Goal: Transaction & Acquisition: Purchase product/service

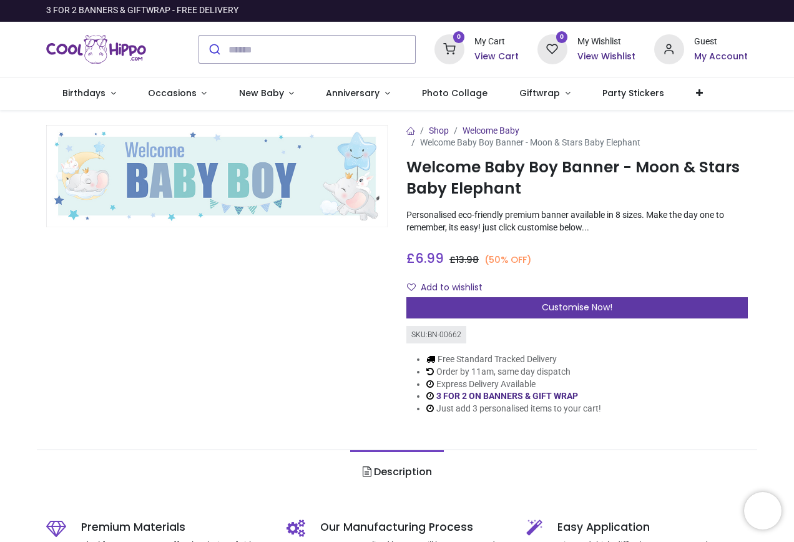
click at [507, 311] on div "Customise Now!" at bounding box center [576, 307] width 341 height 21
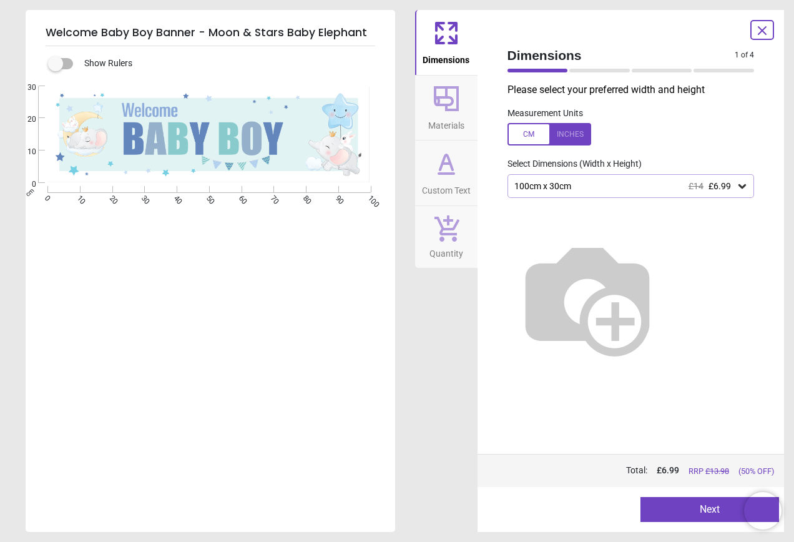
click at [747, 187] on icon at bounding box center [742, 186] width 12 height 12
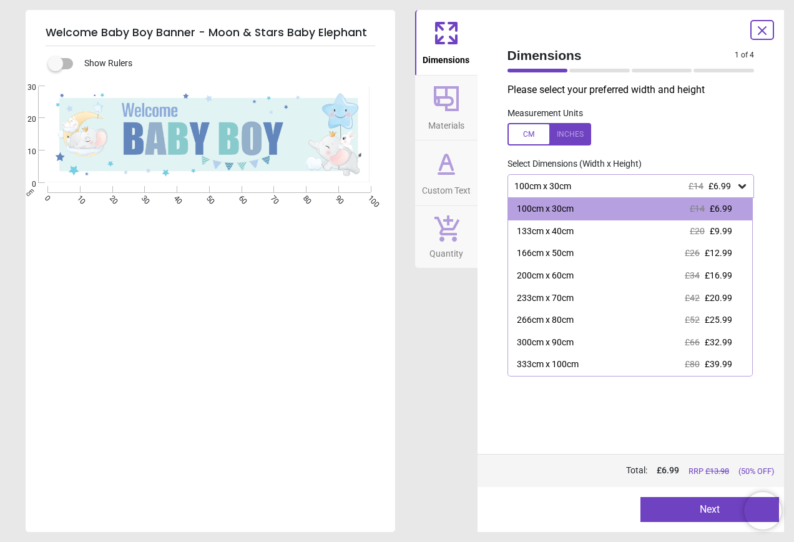
click at [392, 320] on div "Created with Snap cm 0 10 20 30 40 50 60 70 80 90 100 0 10 20 30" at bounding box center [209, 248] width 367 height 325
click at [704, 132] on label at bounding box center [631, 134] width 247 height 22
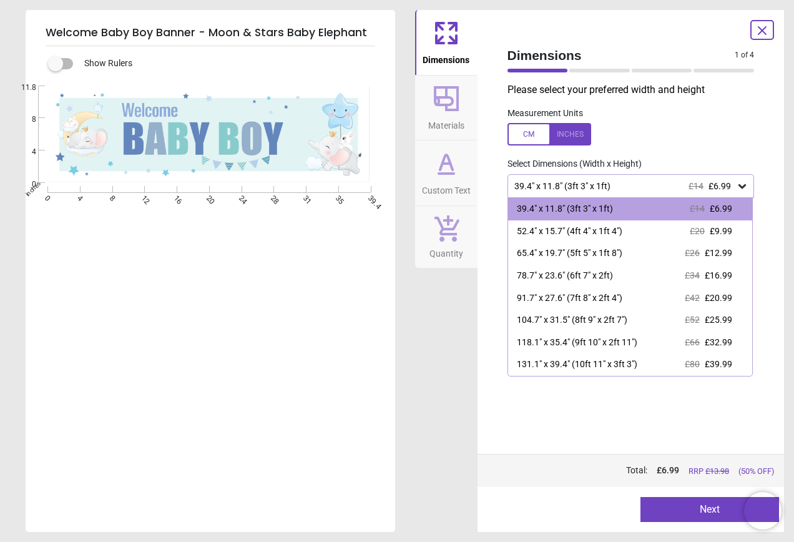
click at [521, 136] on div at bounding box center [550, 134] width 84 height 22
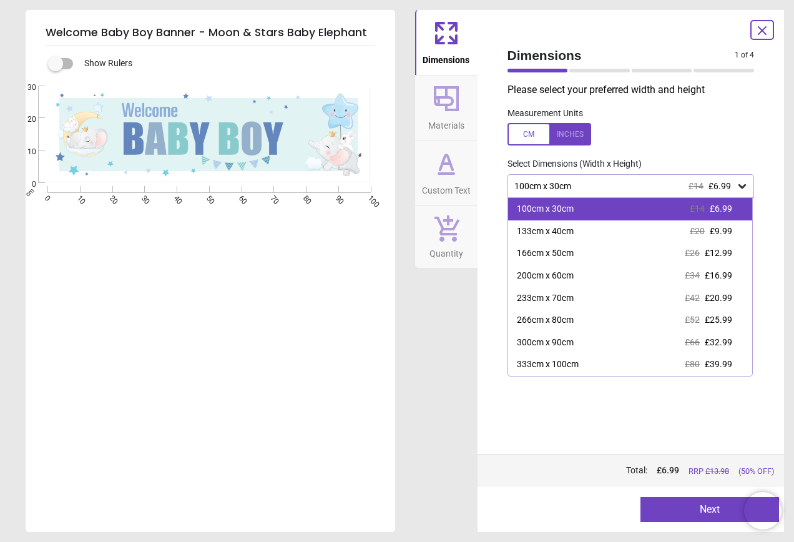
click at [715, 207] on span "£6.99" at bounding box center [721, 209] width 22 height 10
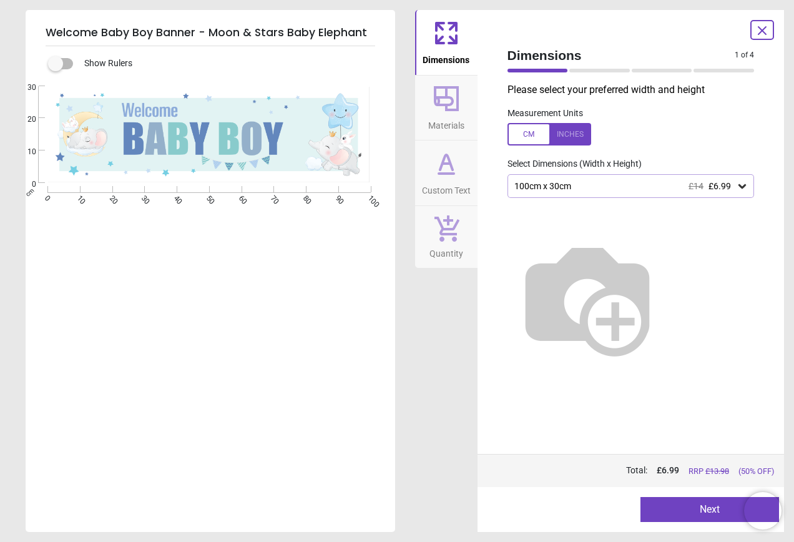
click at [651, 258] on img at bounding box center [588, 298] width 160 height 160
click at [519, 252] on img at bounding box center [588, 298] width 160 height 160
drag, startPoint x: 543, startPoint y: 254, endPoint x: 715, endPoint y: 233, distance: 173.6
click at [667, 233] on img at bounding box center [588, 298] width 160 height 160
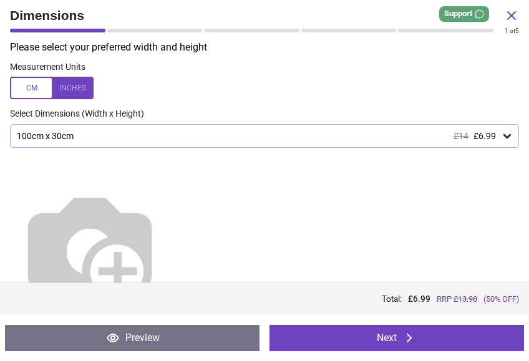
click at [503, 137] on icon at bounding box center [507, 136] width 12 height 12
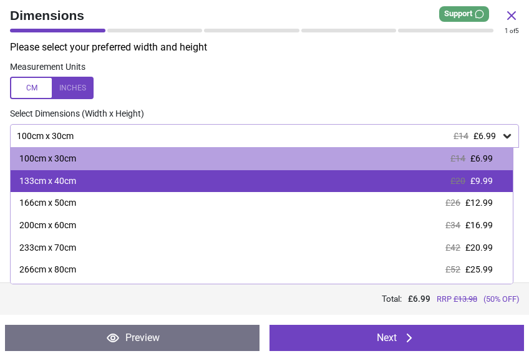
click at [482, 180] on span "£9.99" at bounding box center [482, 181] width 22 height 10
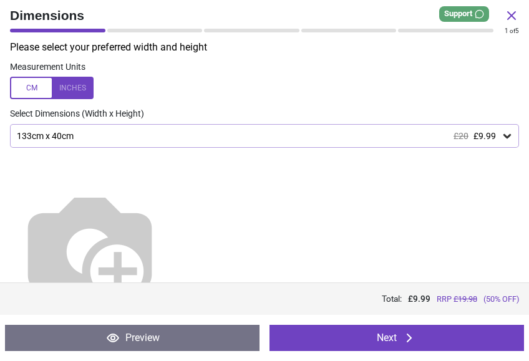
click at [497, 81] on label at bounding box center [264, 88] width 509 height 22
click at [30, 87] on div at bounding box center [52, 88] width 84 height 22
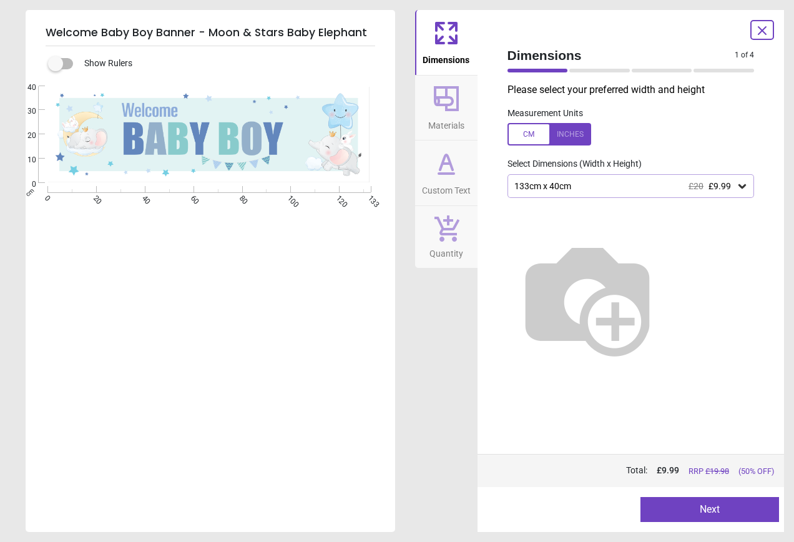
click at [716, 511] on button "Next" at bounding box center [710, 509] width 139 height 25
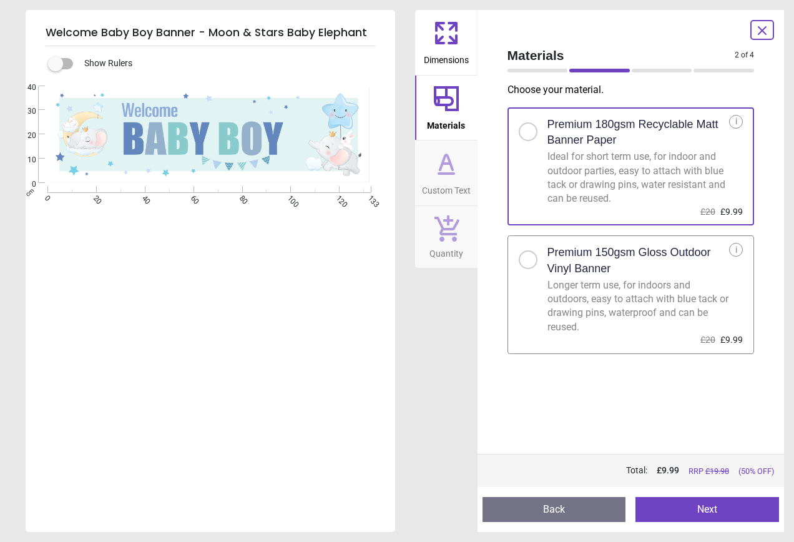
click at [693, 504] on button "Next" at bounding box center [708, 509] width 144 height 25
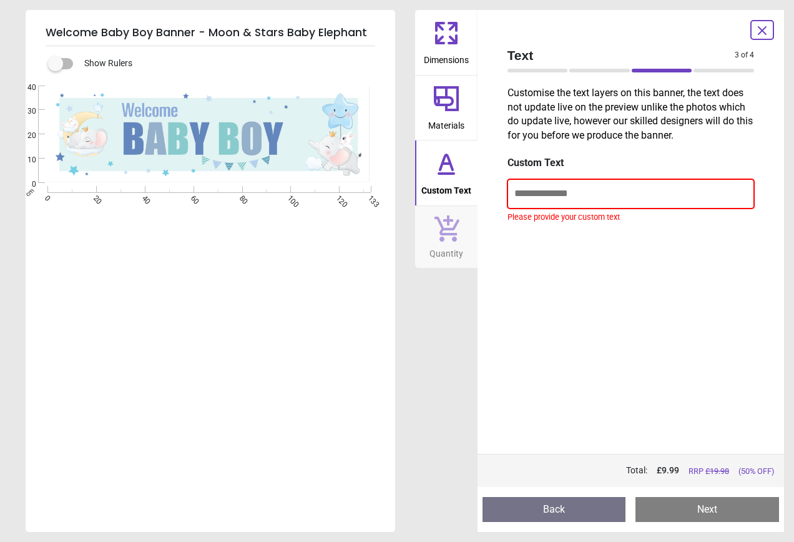
click at [535, 192] on input "text" at bounding box center [631, 193] width 247 height 29
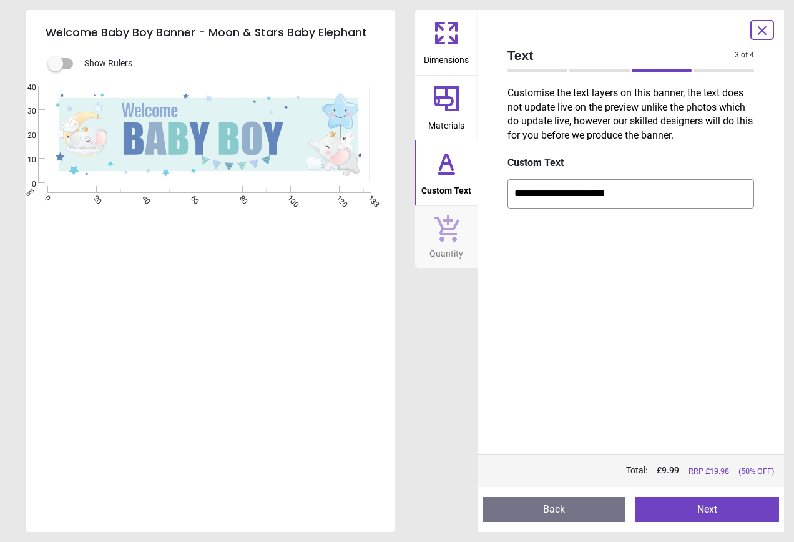
type input "**********"
click at [709, 510] on button "Next" at bounding box center [708, 509] width 144 height 25
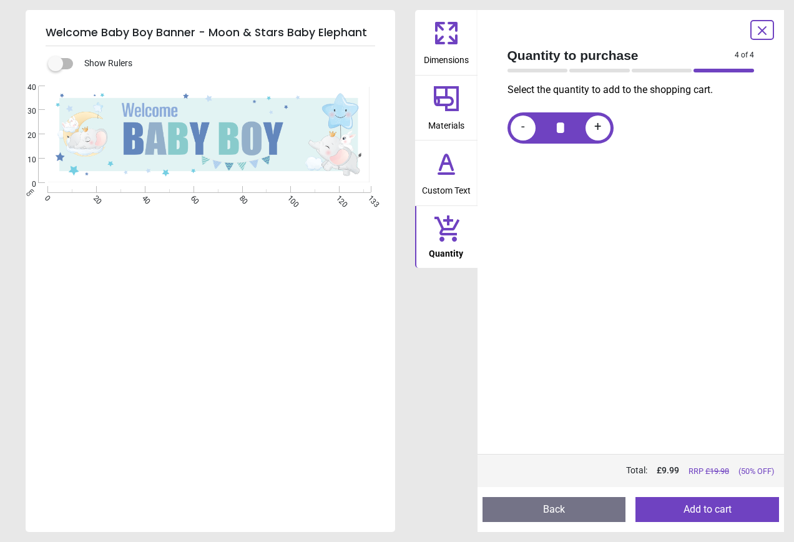
click at [709, 510] on button "Add to cart" at bounding box center [708, 509] width 144 height 25
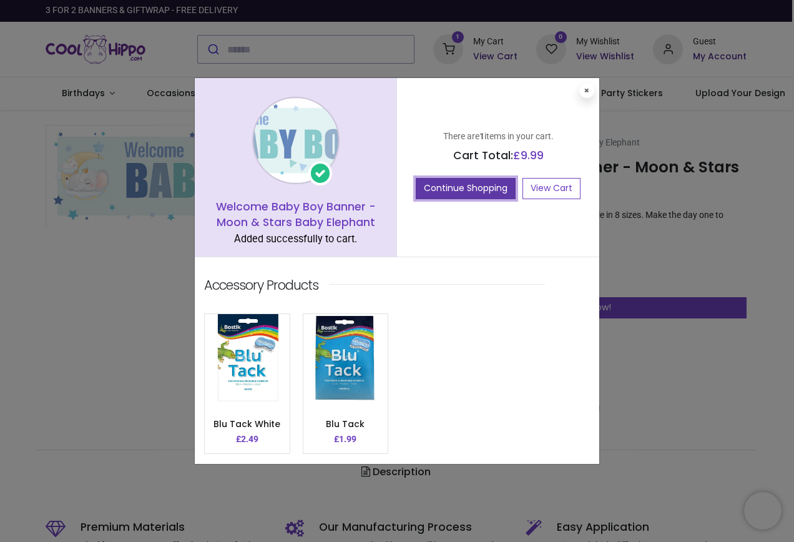
click at [499, 189] on button "Continue Shopping" at bounding box center [466, 188] width 100 height 21
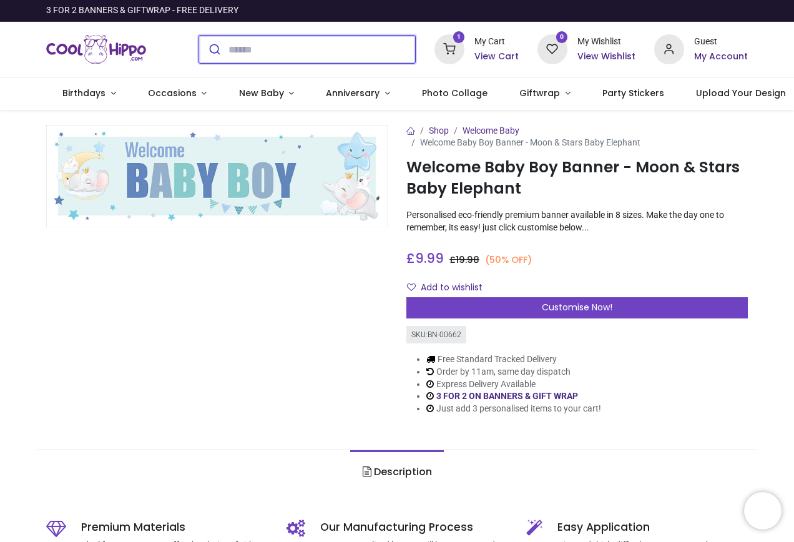
click at [323, 54] on input "search" at bounding box center [321, 49] width 187 height 27
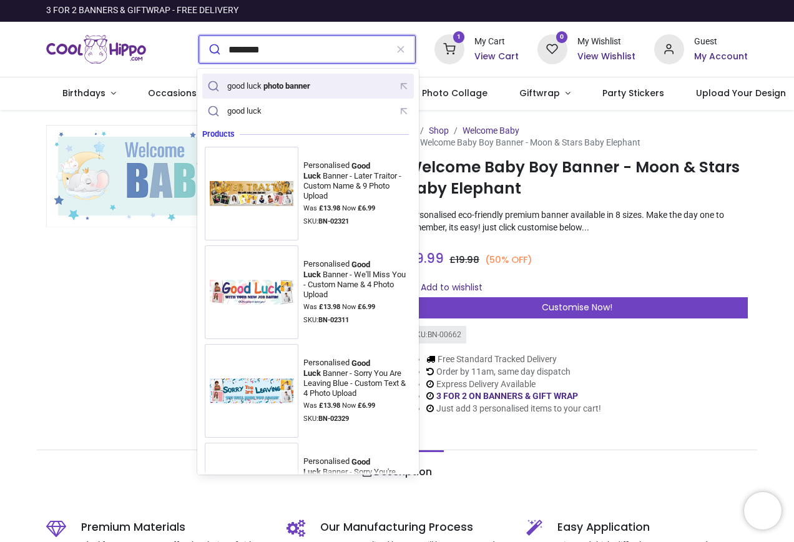
click at [305, 89] on mark "photo banner" at bounding box center [287, 85] width 50 height 12
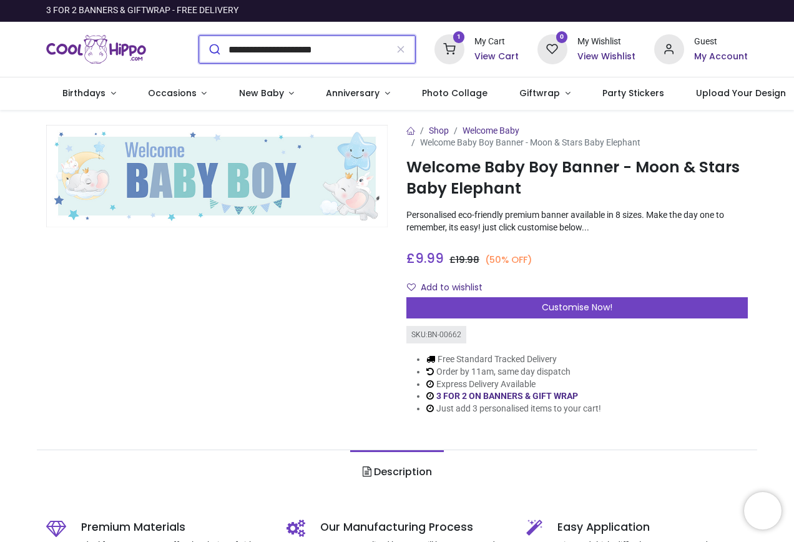
type input "**********"
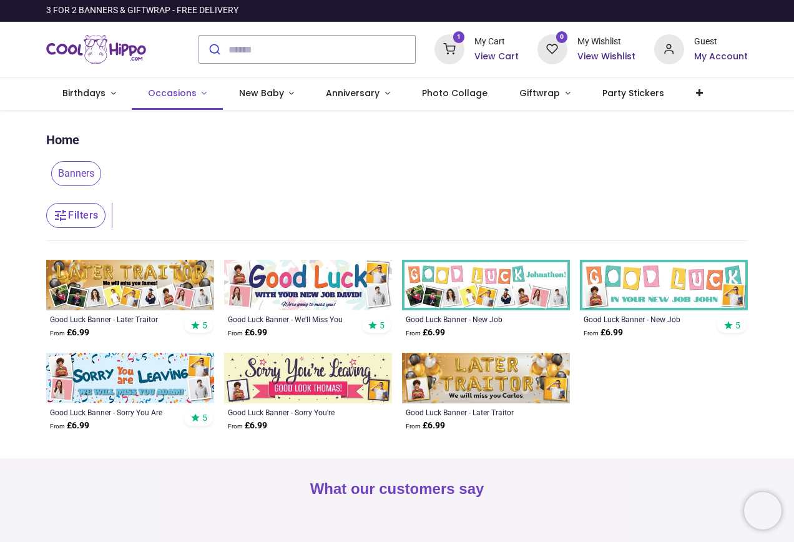
click at [175, 94] on span "Occasions" at bounding box center [172, 93] width 49 height 12
click at [247, 50] on input "search" at bounding box center [321, 49] width 187 height 27
click at [454, 88] on span "Photo Collage" at bounding box center [455, 93] width 66 height 12
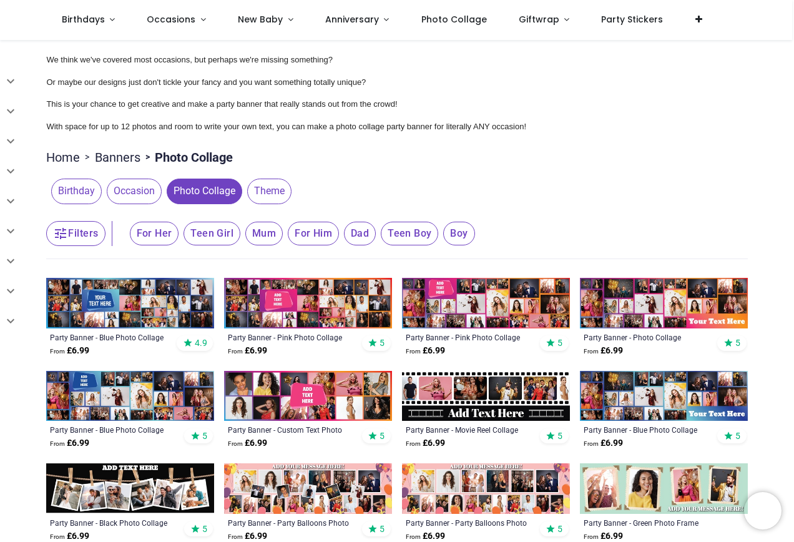
scroll to position [62, 0]
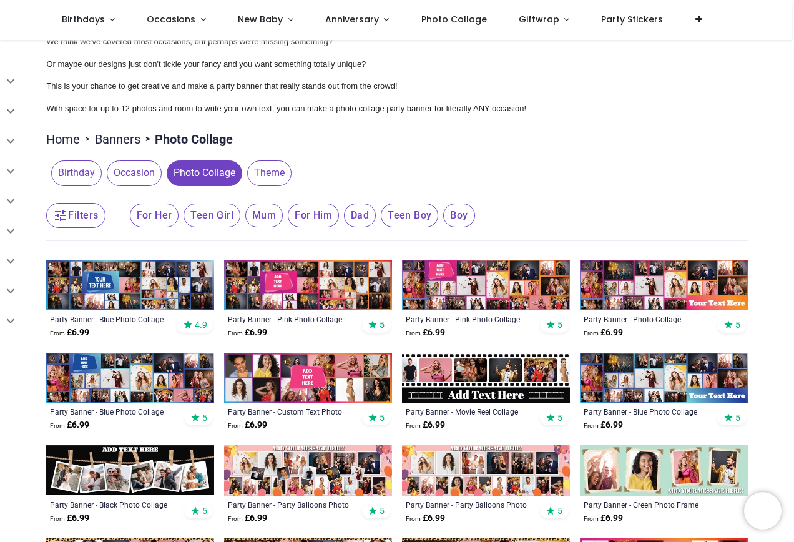
click at [181, 476] on img at bounding box center [130, 470] width 168 height 51
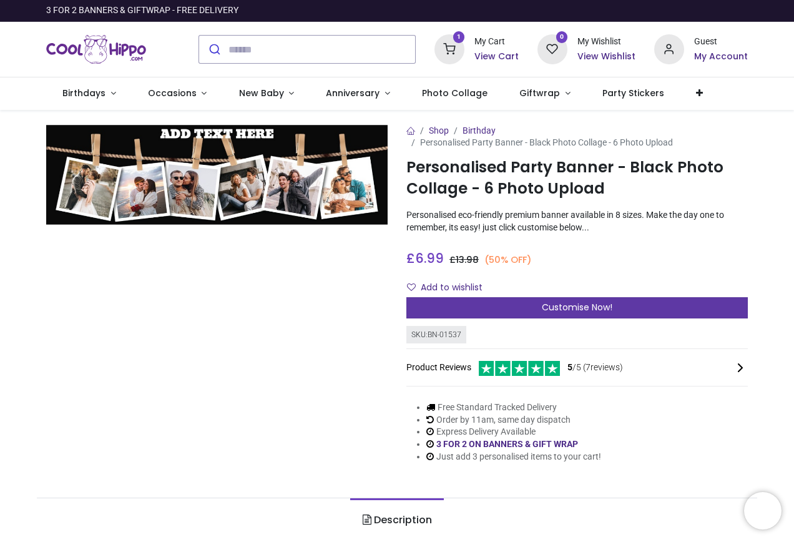
click at [581, 307] on span "Customise Now!" at bounding box center [577, 307] width 71 height 12
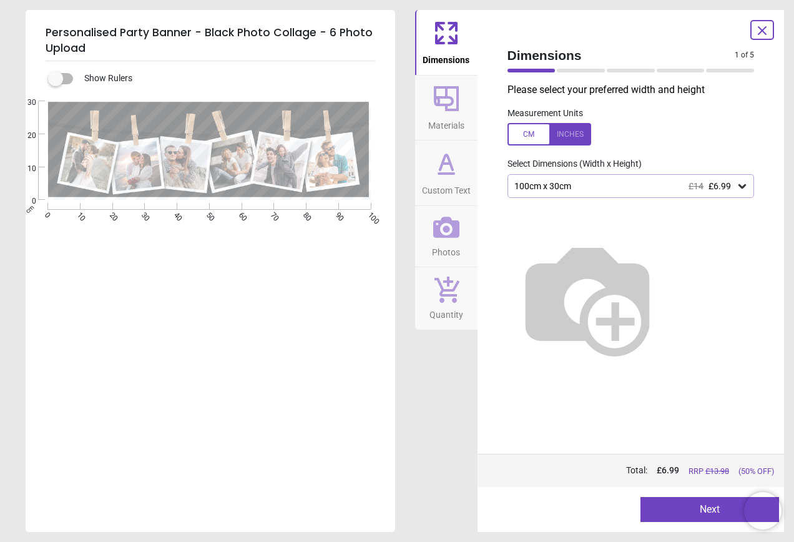
click at [740, 185] on icon at bounding box center [742, 186] width 12 height 12
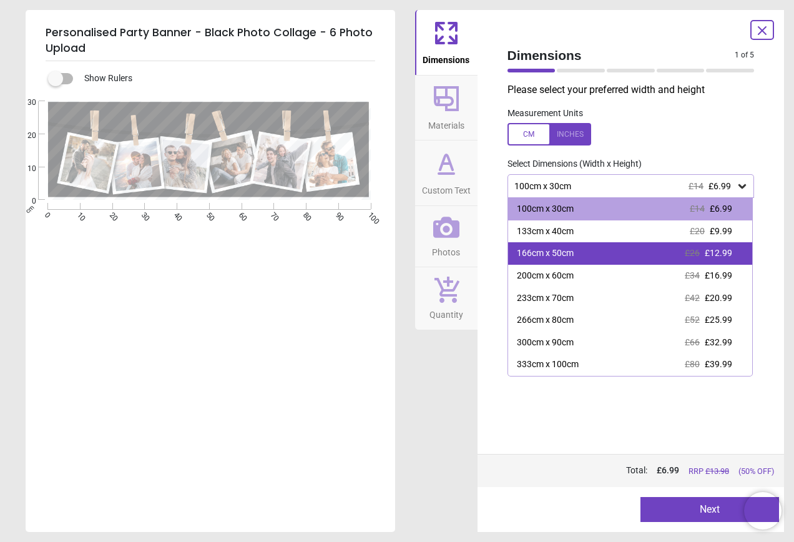
click at [727, 247] on div "166cm x 50cm £26 £12.99" at bounding box center [630, 253] width 245 height 22
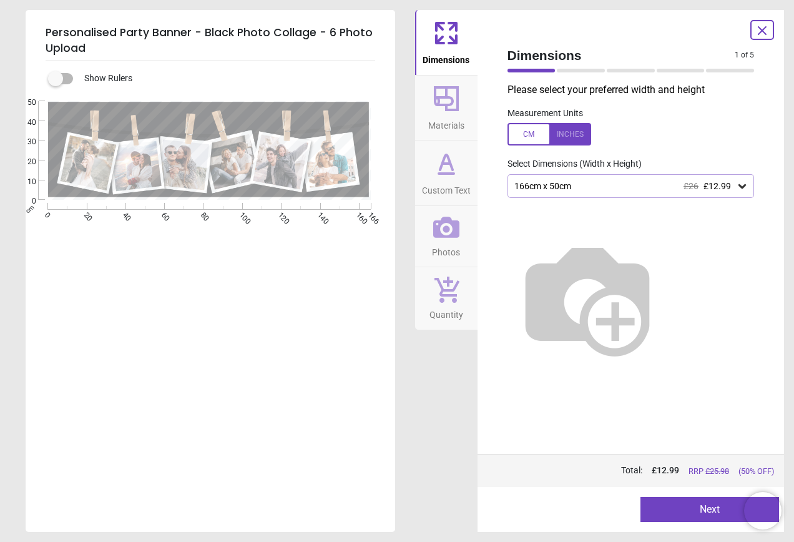
click at [684, 517] on button "Next" at bounding box center [710, 509] width 139 height 25
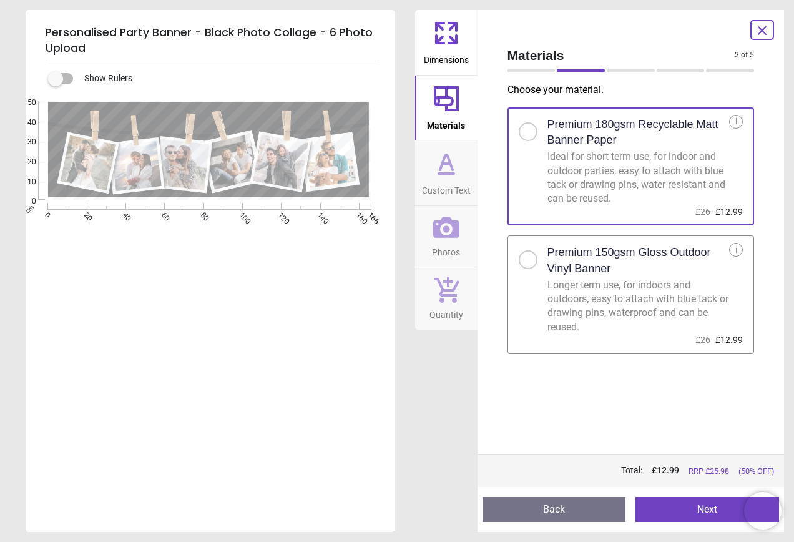
click at [671, 503] on button "Next" at bounding box center [708, 509] width 144 height 25
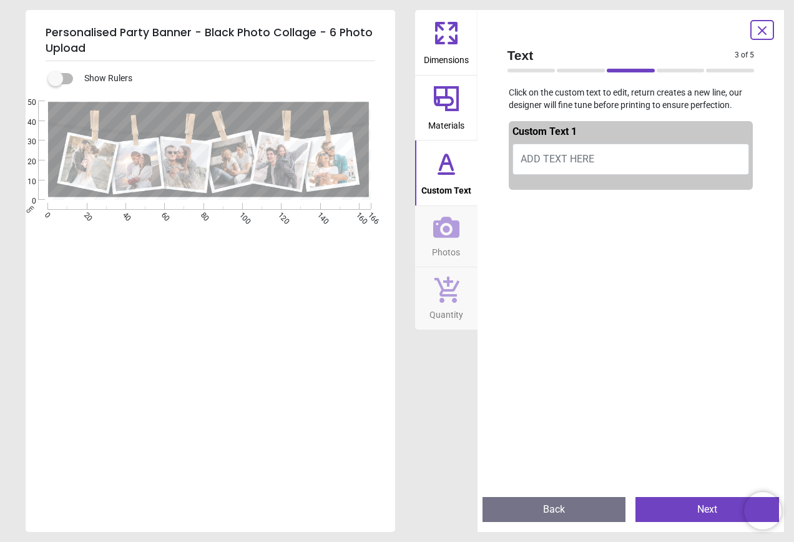
click at [592, 158] on button "ADD TEXT HERE" at bounding box center [631, 159] width 237 height 31
click at [641, 150] on button "GOOD LUCK AT UNI EUAN" at bounding box center [631, 159] width 237 height 31
click at [636, 161] on button "GOOD LUCK AT UNI EUAN" at bounding box center [631, 159] width 237 height 31
click at [626, 161] on button "GOOD LUCK AT UNI EUAN" at bounding box center [631, 159] width 237 height 31
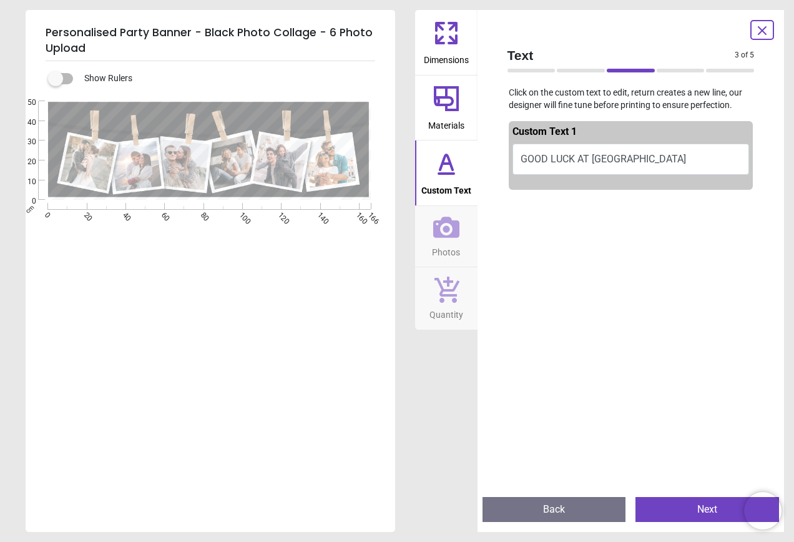
click at [642, 159] on button "GOOD LUCK AT UNI EUAN" at bounding box center [631, 159] width 237 height 31
click at [606, 157] on button "GOOD LUCK AT UNI EUAN" at bounding box center [631, 159] width 237 height 31
type textarea "*"
click at [659, 160] on button "GOOD LUCK AT UNI EUAN !" at bounding box center [631, 159] width 237 height 31
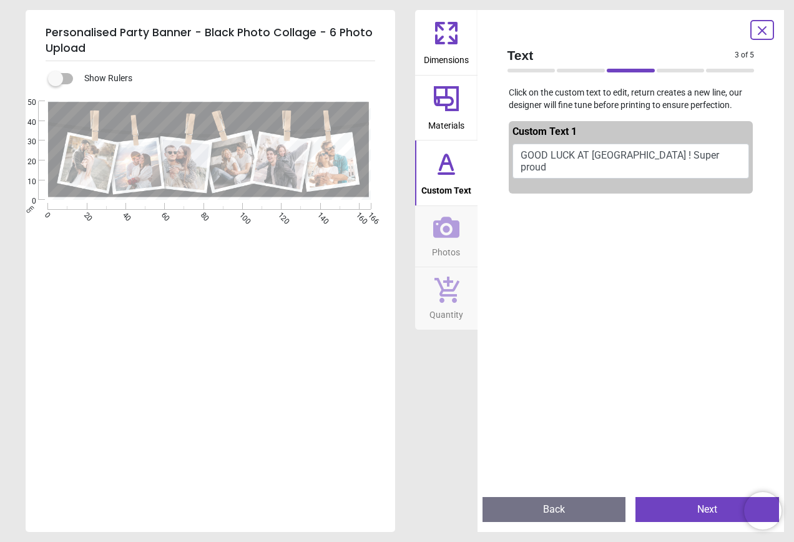
type textarea "**********"
click at [641, 290] on div at bounding box center [631, 470] width 245 height 542
click at [687, 515] on button "Next" at bounding box center [708, 509] width 144 height 25
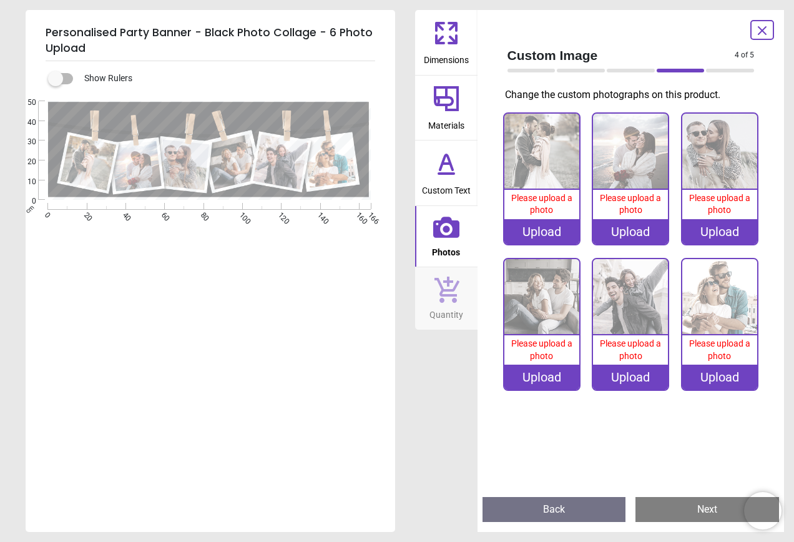
drag, startPoint x: 368, startPoint y: 285, endPoint x: 11, endPoint y: 220, distance: 363.1
click at [365, 286] on div at bounding box center [209, 263] width 367 height 325
